Goal: Information Seeking & Learning: Learn about a topic

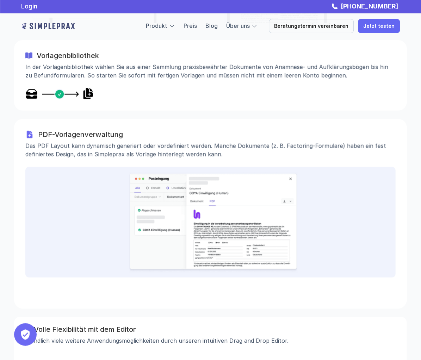
scroll to position [1057, 0]
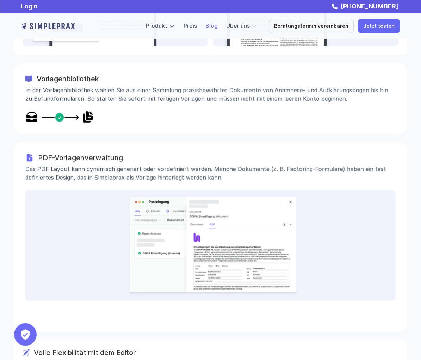
click at [215, 26] on link "Blog" at bounding box center [211, 25] width 12 height 7
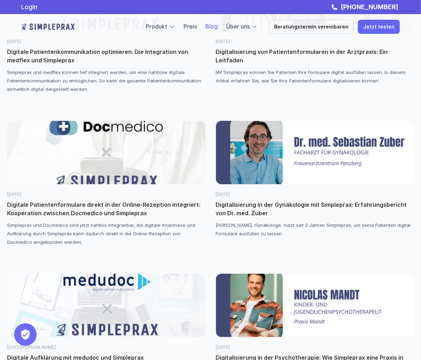
scroll to position [736, 0]
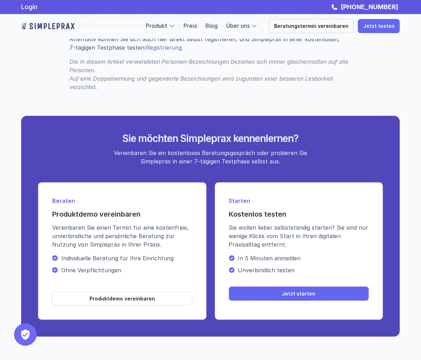
scroll to position [1025, 0]
